Goal: Navigation & Orientation: Understand site structure

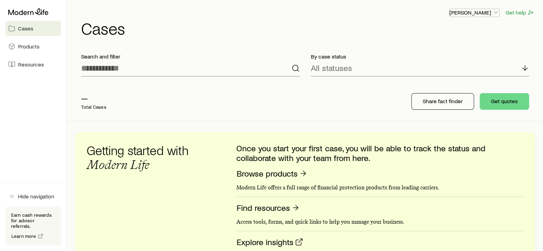
click at [496, 11] on icon "button" at bounding box center [496, 12] width 7 height 7
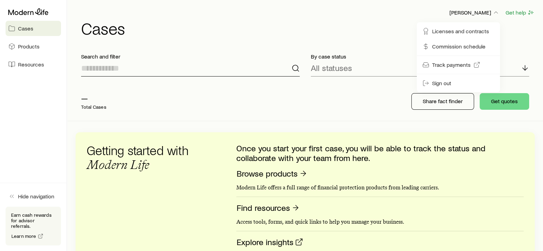
click at [163, 72] on input at bounding box center [190, 68] width 219 height 17
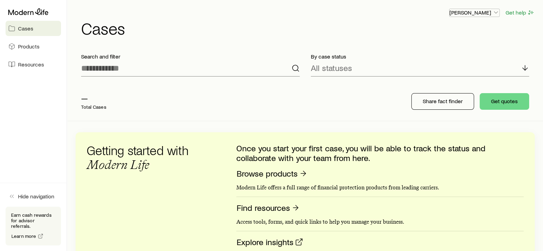
click at [495, 12] on icon "button" at bounding box center [496, 12] width 7 height 7
click at [449, 31] on span "Licenses and contracts" at bounding box center [460, 31] width 57 height 7
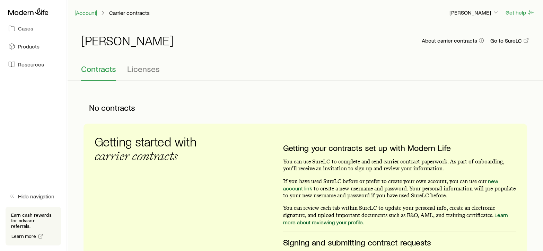
click at [89, 11] on link "Account" at bounding box center [86, 13] width 21 height 7
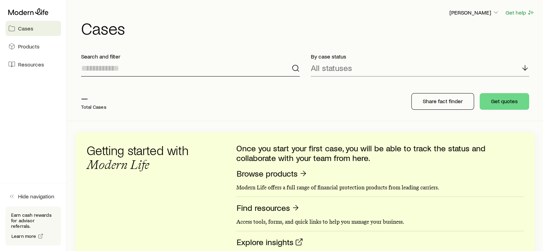
click at [156, 68] on input at bounding box center [190, 68] width 219 height 17
click at [20, 66] on span "Resources" at bounding box center [31, 64] width 26 height 7
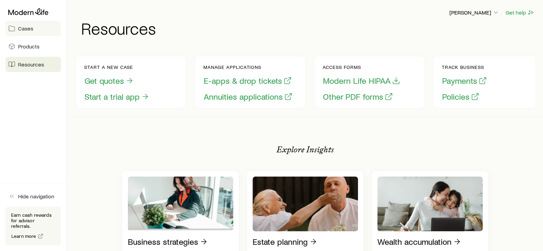
click at [20, 26] on span "Cases" at bounding box center [25, 28] width 15 height 7
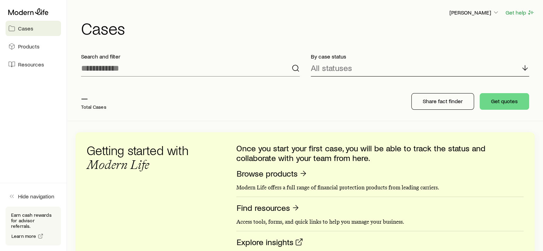
click at [526, 68] on icon at bounding box center [525, 68] width 8 height 8
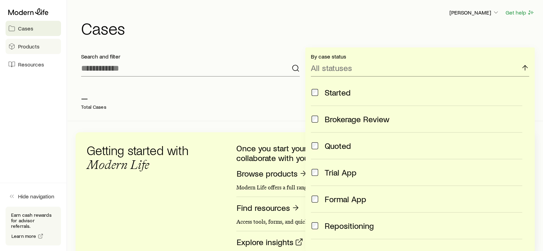
click at [21, 48] on span "Products" at bounding box center [28, 46] width 21 height 7
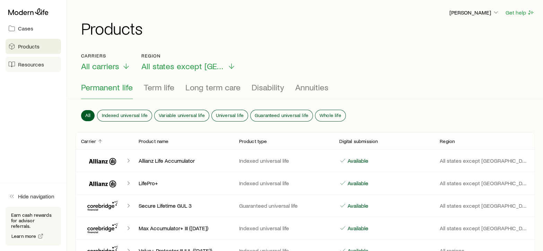
click at [21, 64] on span "Resources" at bounding box center [31, 64] width 26 height 7
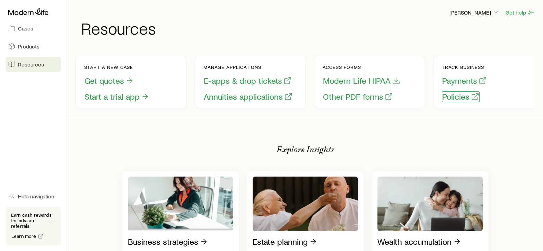
click at [462, 96] on button "Policies" at bounding box center [461, 97] width 38 height 11
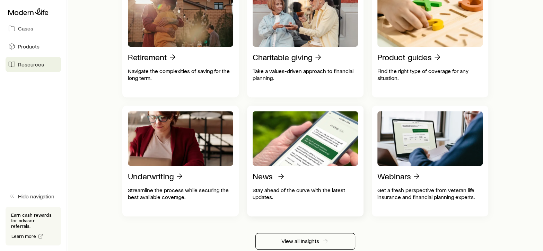
scroll to position [312, 0]
